Goal: Task Accomplishment & Management: Use online tool/utility

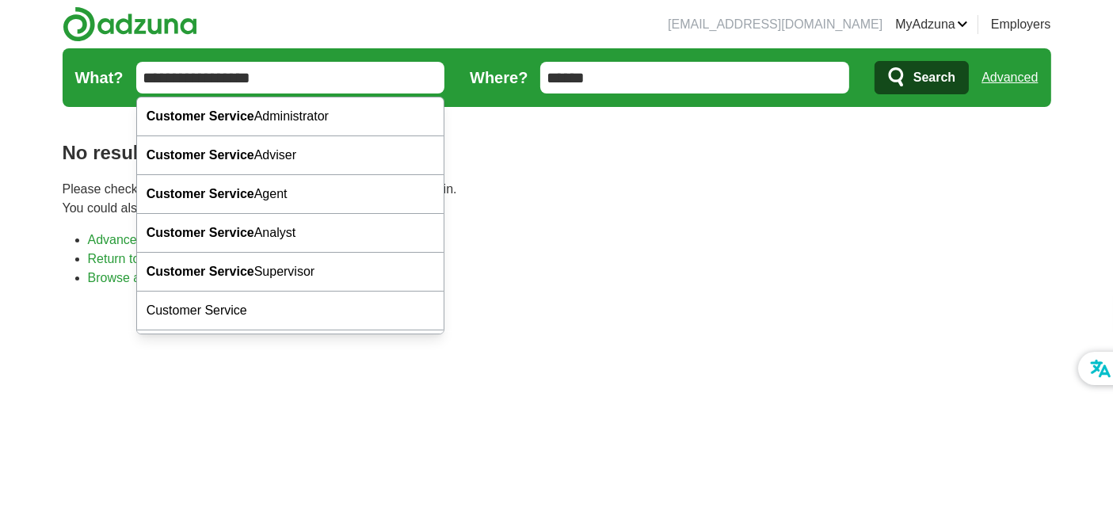
type input "**********"
click at [875, 61] on button "Search" at bounding box center [922, 77] width 94 height 33
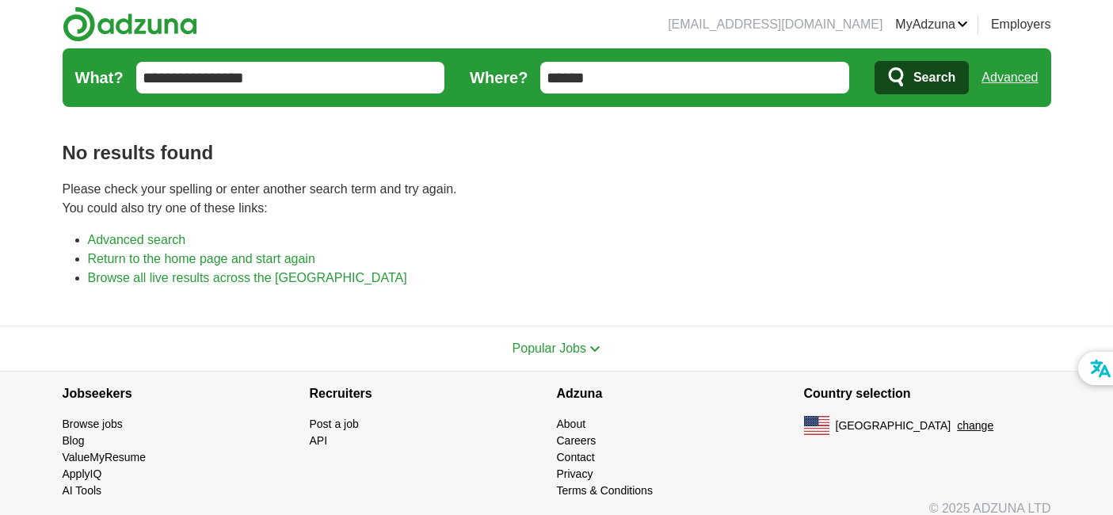
click at [700, 87] on input "******" at bounding box center [694, 78] width 309 height 32
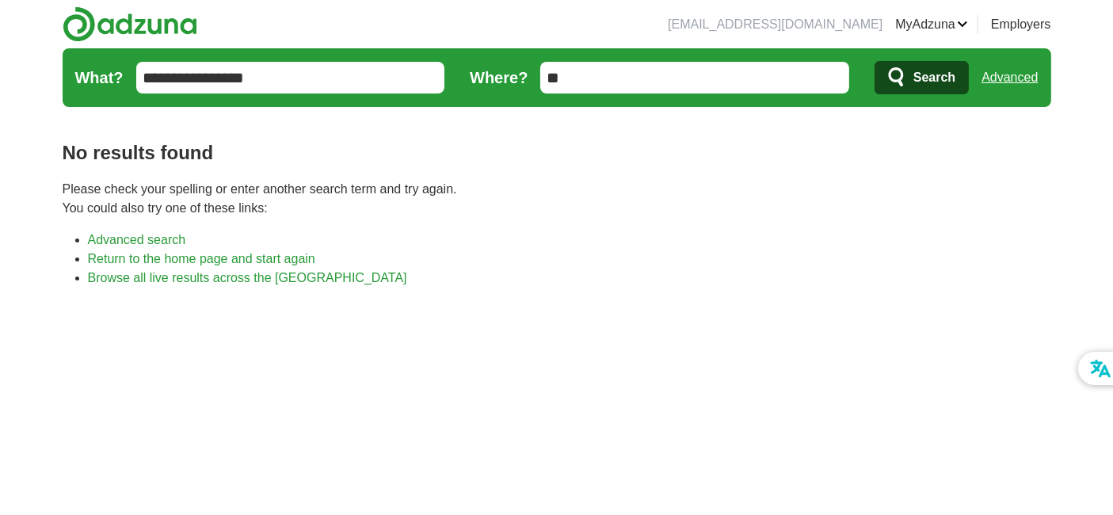
type input "*"
click at [917, 78] on span "Search" at bounding box center [935, 78] width 42 height 32
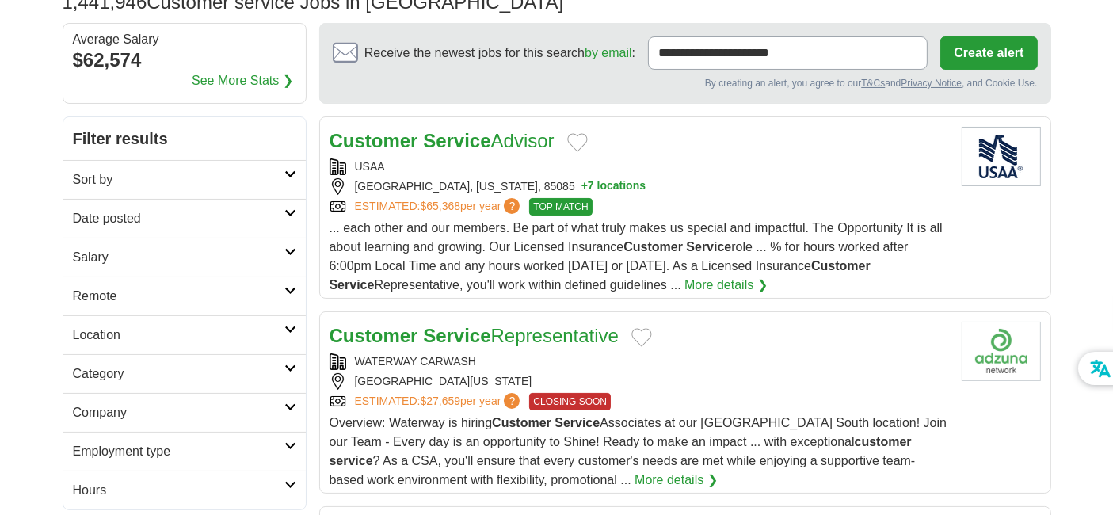
scroll to position [147, 0]
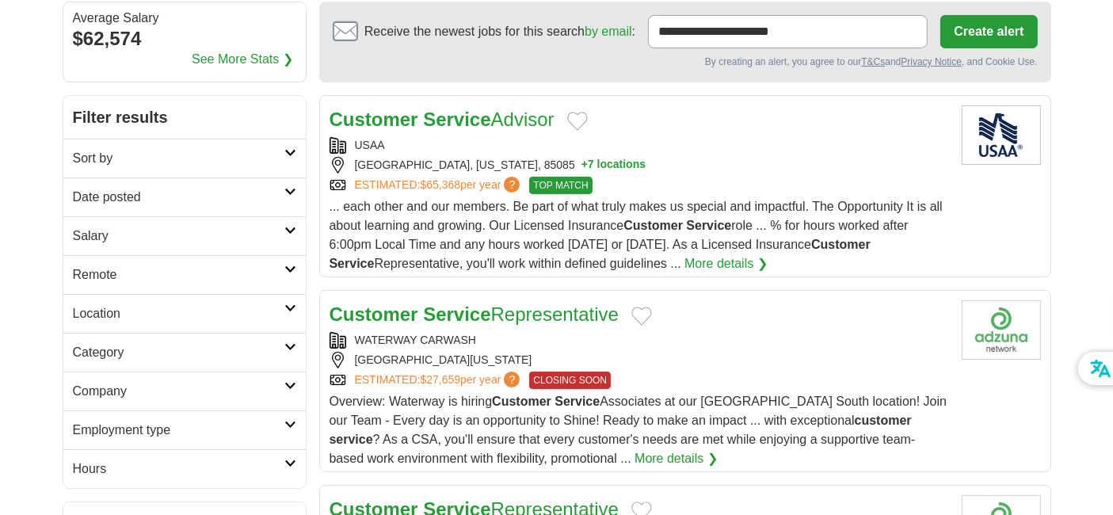
click at [269, 269] on h2 "Remote" at bounding box center [179, 274] width 212 height 19
click at [103, 306] on link "Remote jobs" at bounding box center [108, 312] width 71 height 13
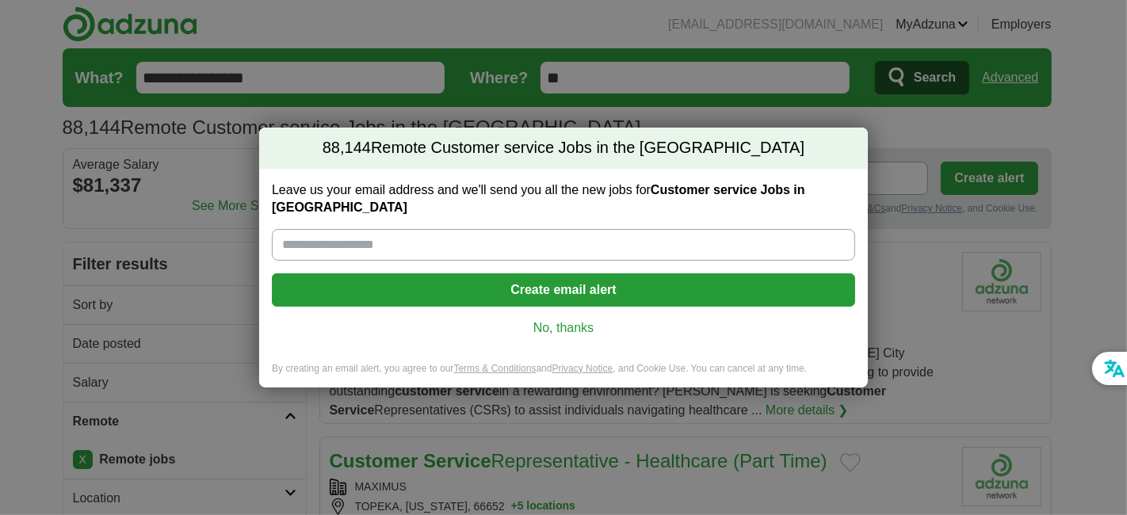
click at [579, 321] on link "No, thanks" at bounding box center [563, 327] width 558 height 17
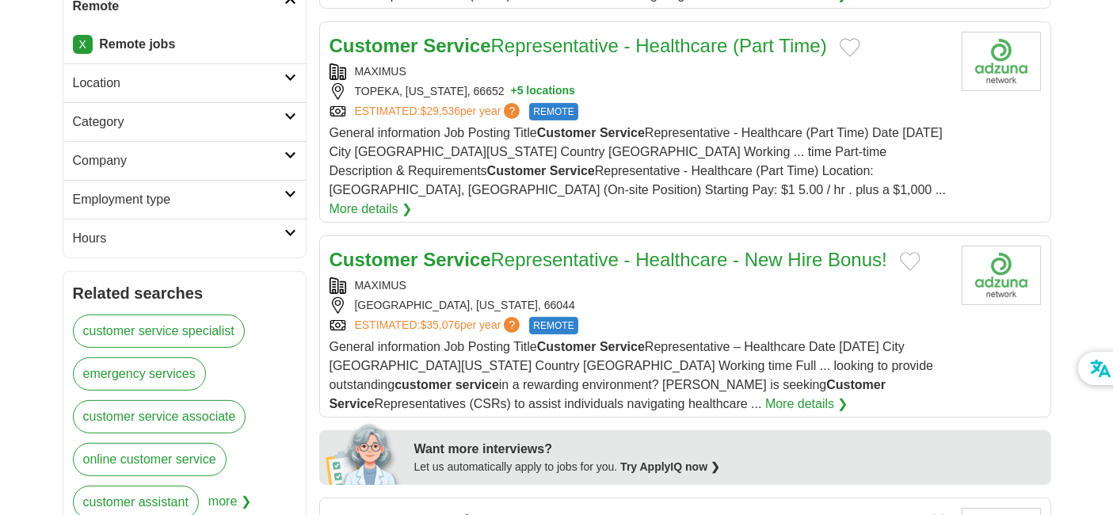
scroll to position [440, 0]
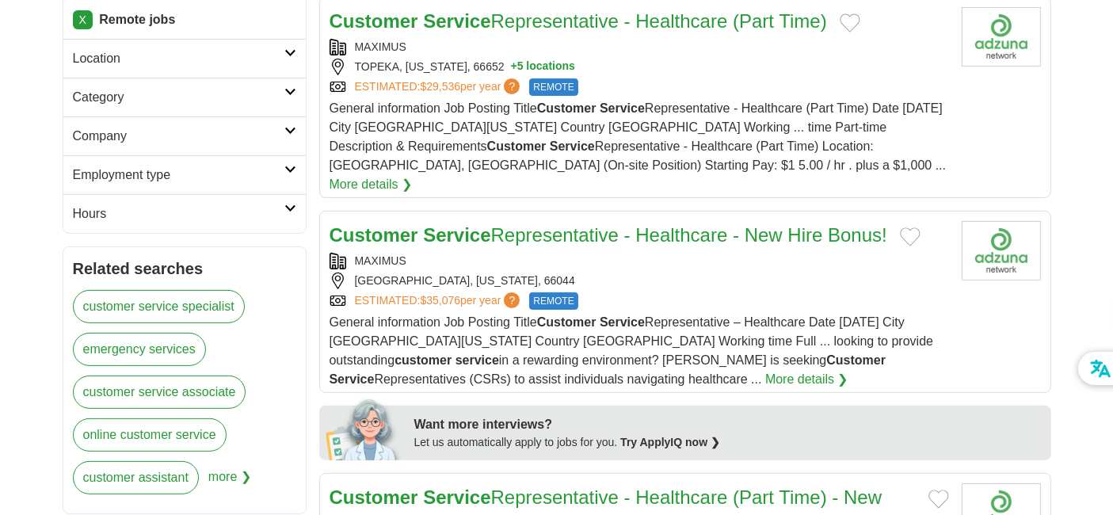
click at [532, 221] on h2 "Customer Service Representative - Healthcare - New Hire Bonus!" at bounding box center [609, 235] width 558 height 29
